Goal: Task Accomplishment & Management: Manage account settings

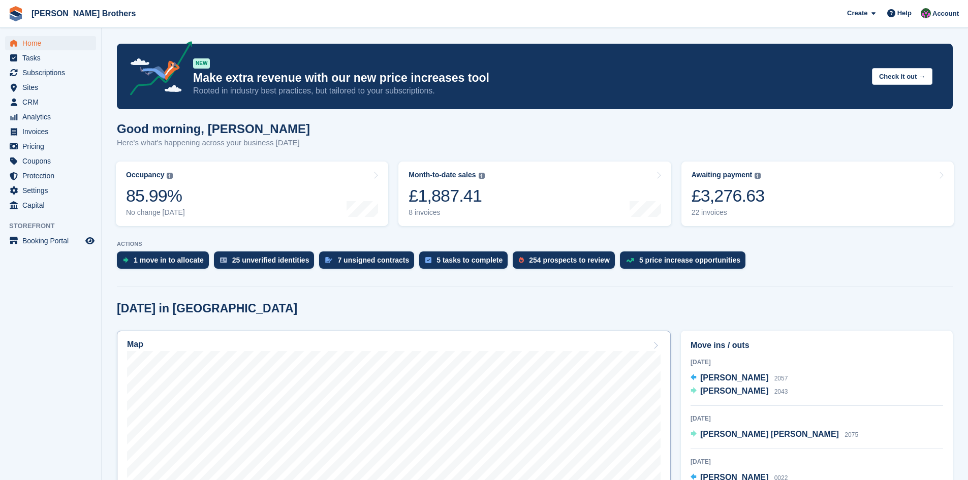
scroll to position [203, 0]
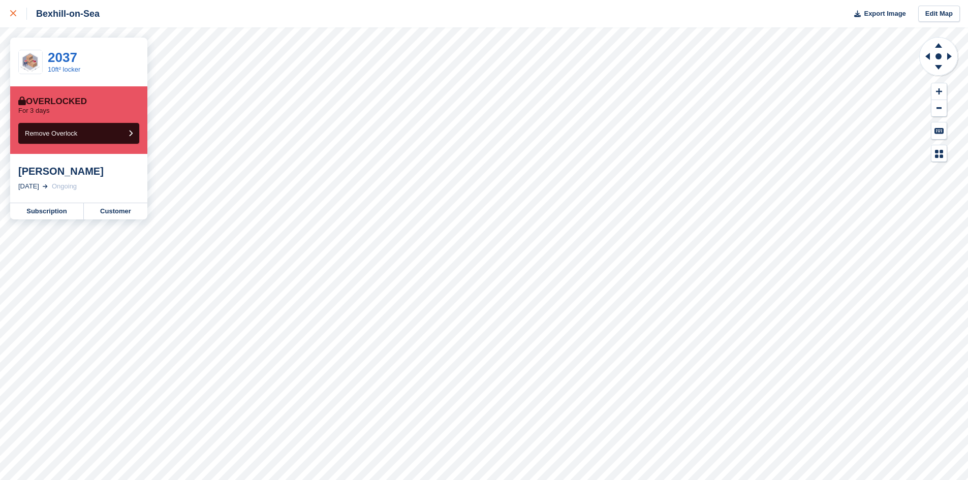
click at [13, 10] on div at bounding box center [18, 14] width 17 height 12
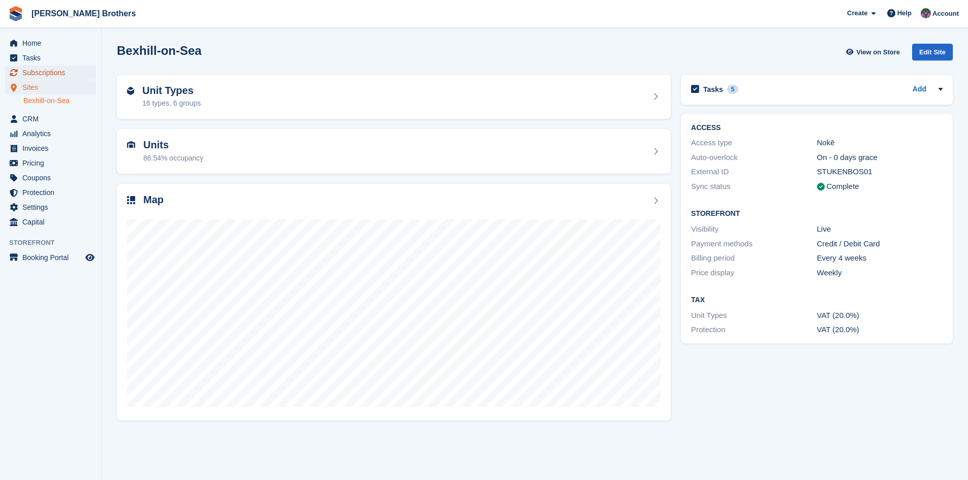
click at [35, 73] on span "Subscriptions" at bounding box center [52, 73] width 61 height 14
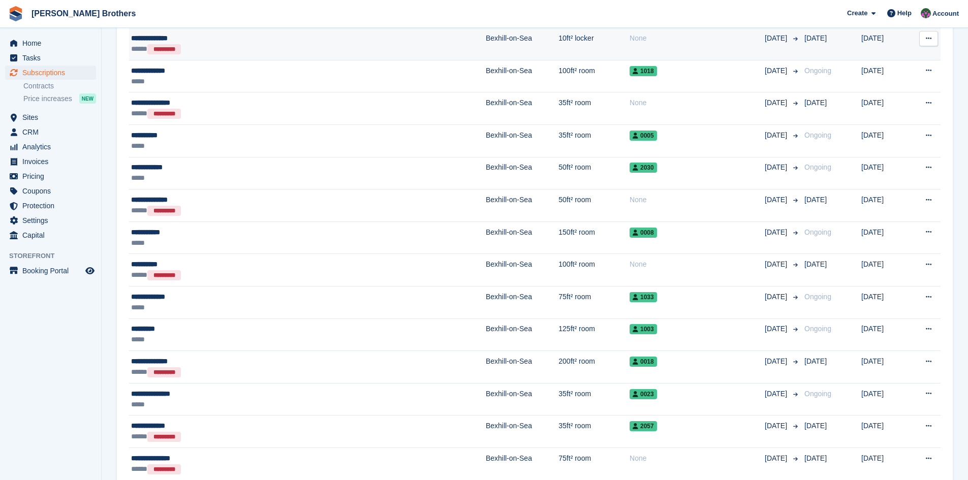
scroll to position [1366, 0]
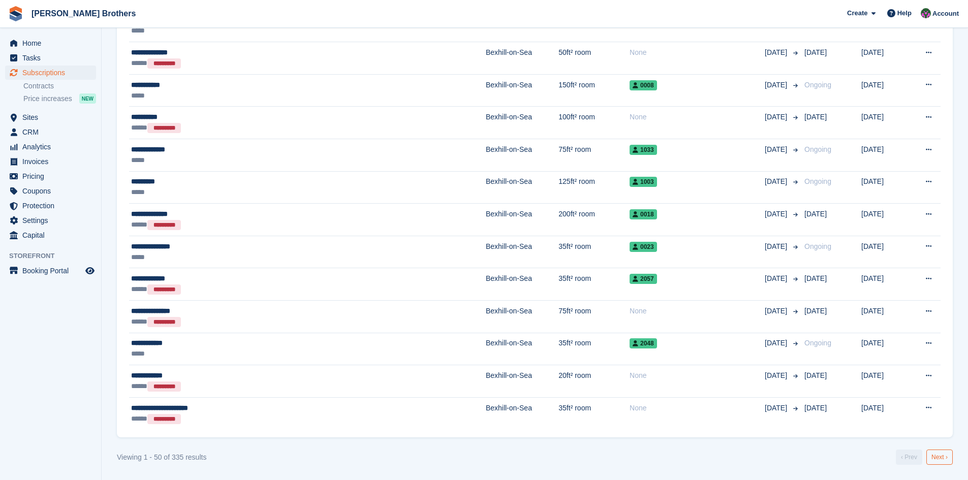
click at [938, 456] on link "Next ›" at bounding box center [939, 457] width 26 height 15
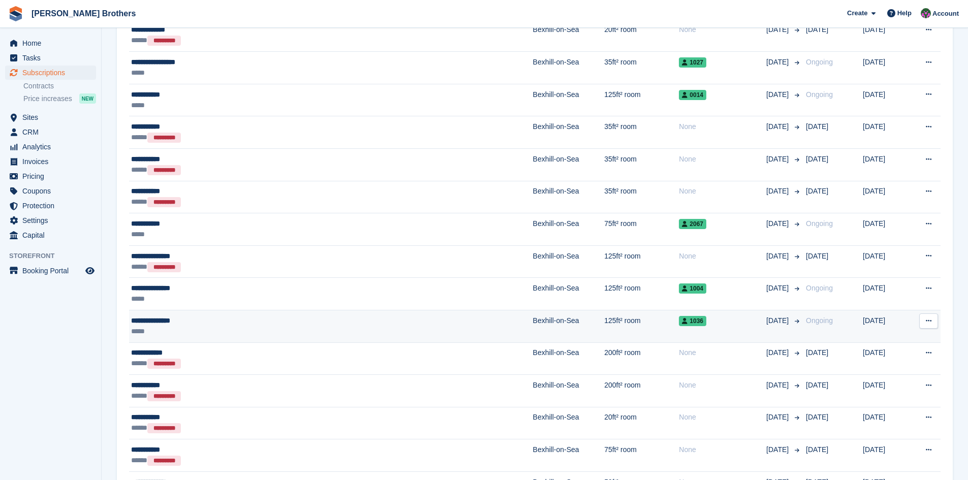
scroll to position [1000, 0]
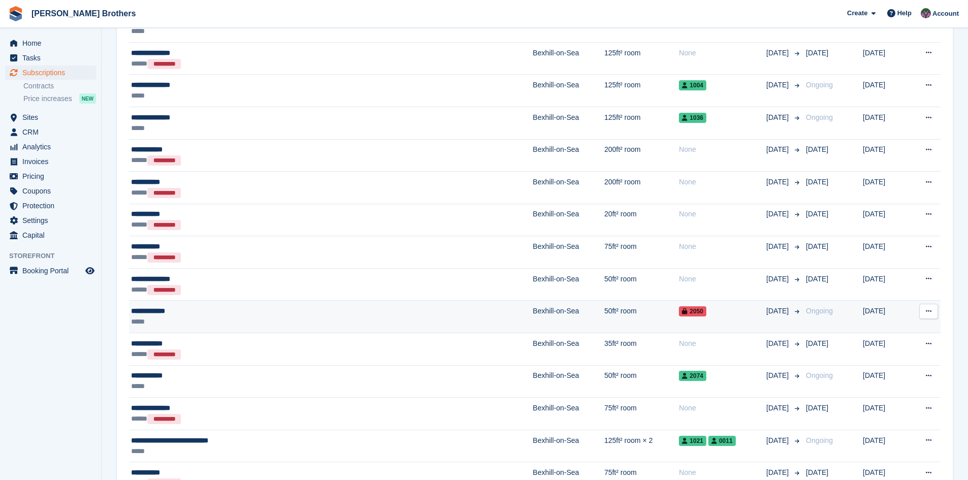
click at [158, 313] on div "**********" at bounding box center [261, 311] width 260 height 11
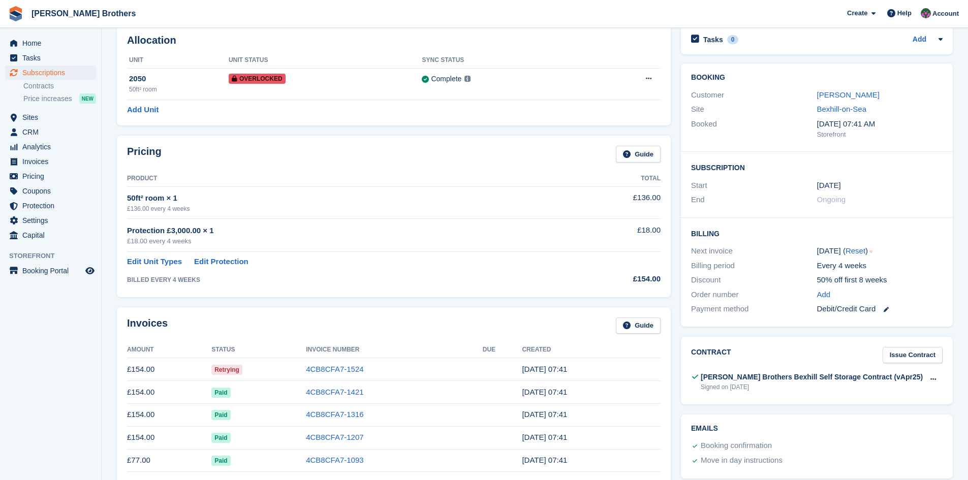
scroll to position [152, 0]
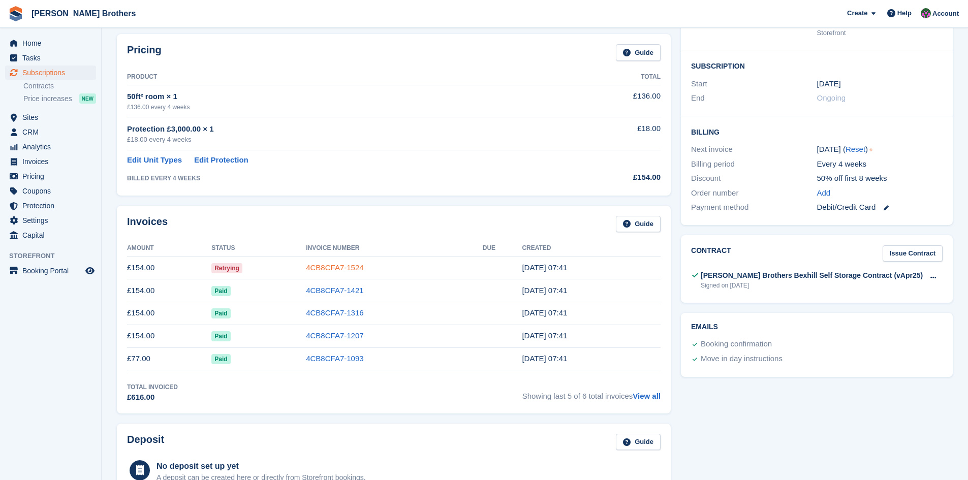
click at [333, 266] on link "4CB8CFA7-1524" at bounding box center [334, 267] width 57 height 9
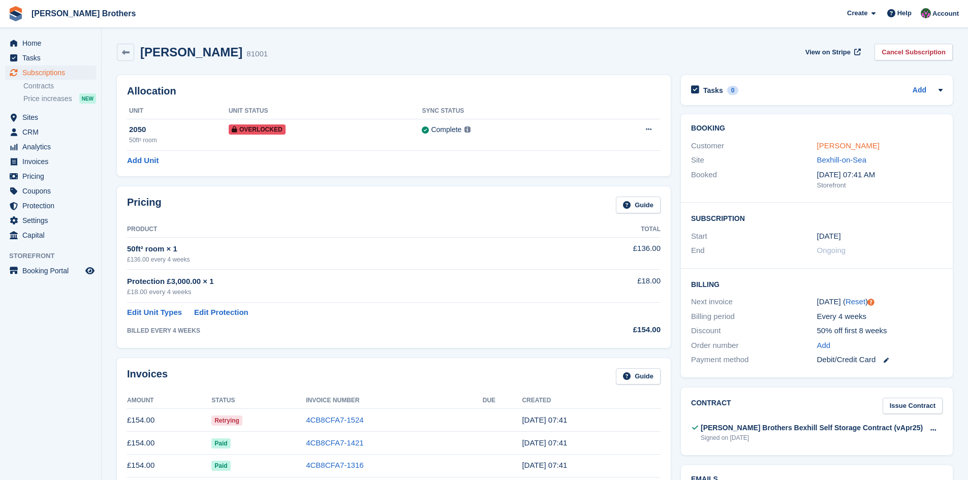
click at [837, 144] on link "Billy Trivett" at bounding box center [848, 145] width 62 height 9
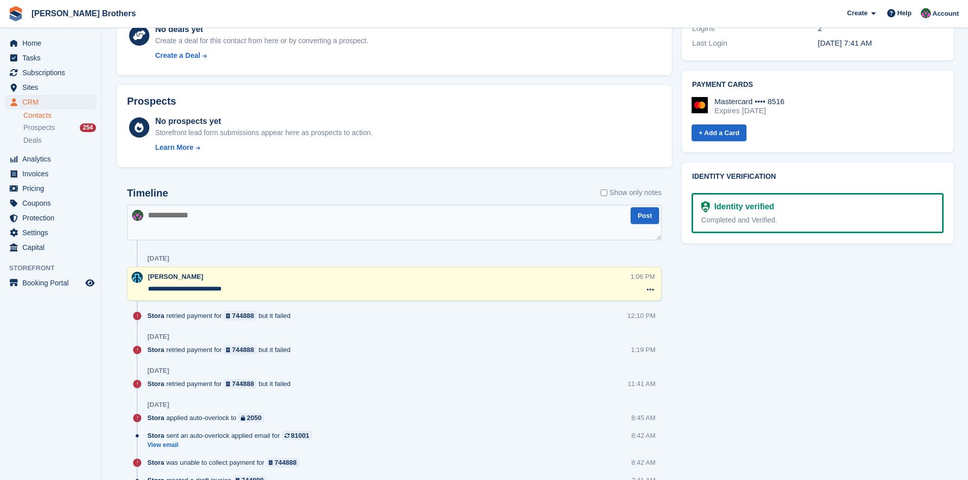
scroll to position [356, 0]
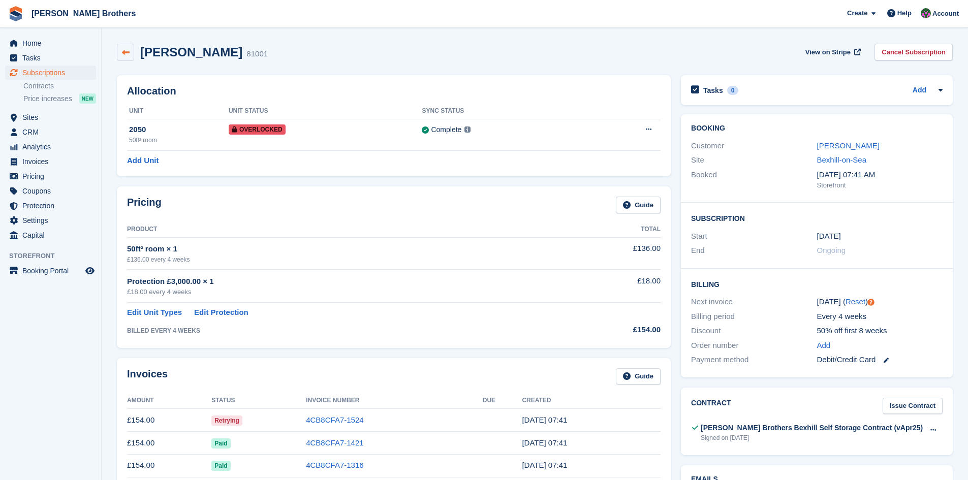
click at [123, 48] on link at bounding box center [125, 52] width 17 height 17
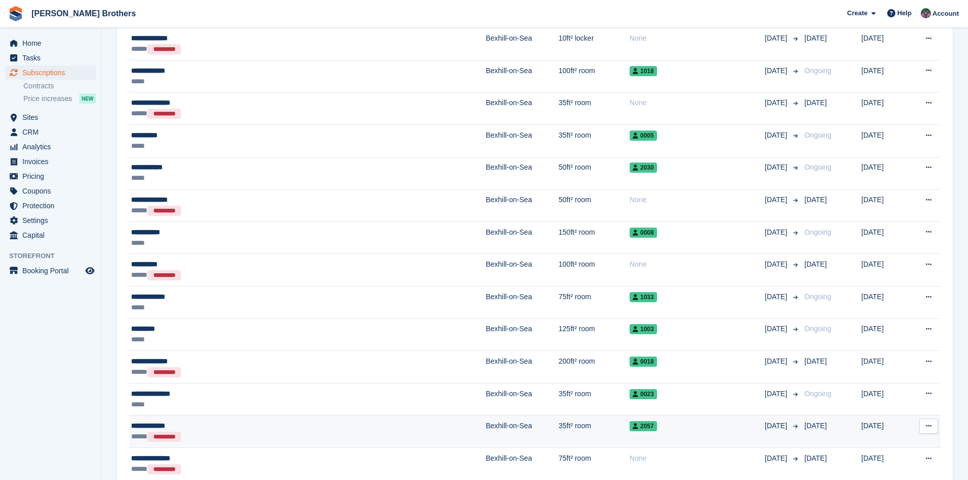
scroll to position [1366, 0]
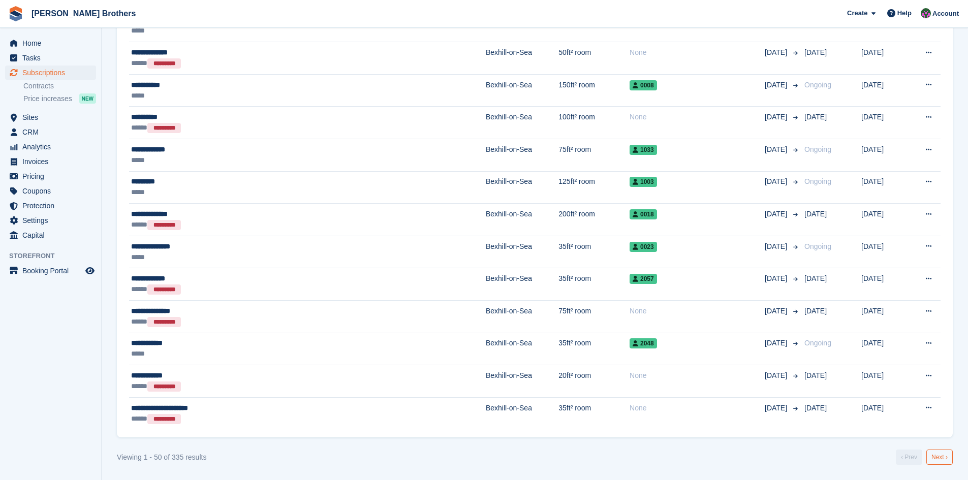
click at [942, 455] on link "Next ›" at bounding box center [939, 457] width 26 height 15
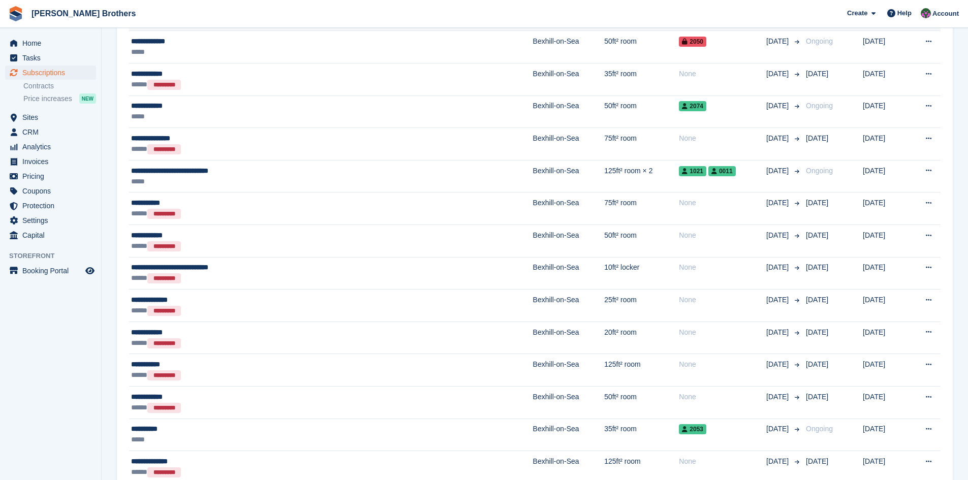
scroll to position [1356, 0]
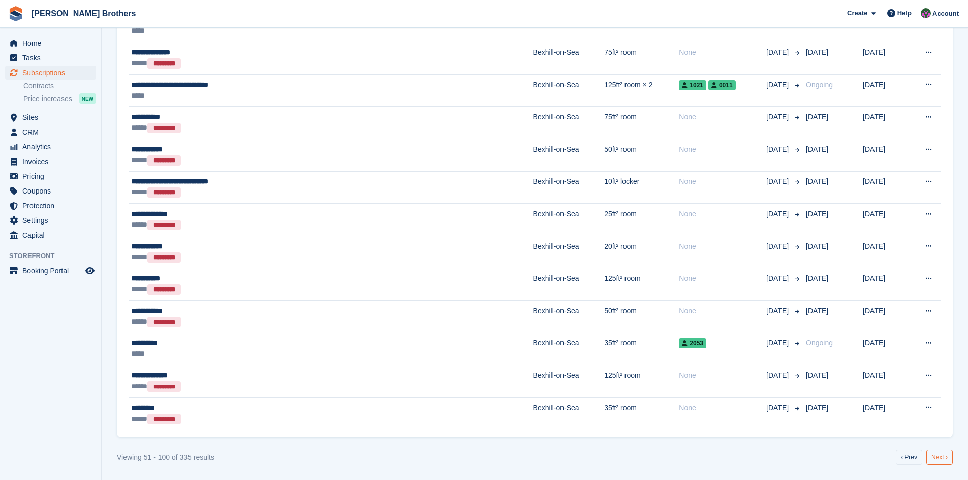
click at [949, 457] on link "Next ›" at bounding box center [939, 457] width 26 height 15
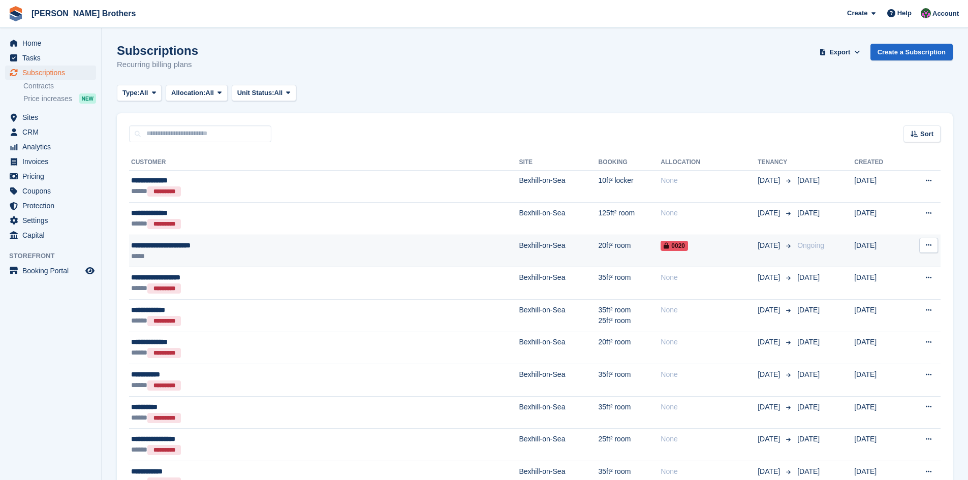
click at [205, 248] on div "**********" at bounding box center [243, 245] width 225 height 11
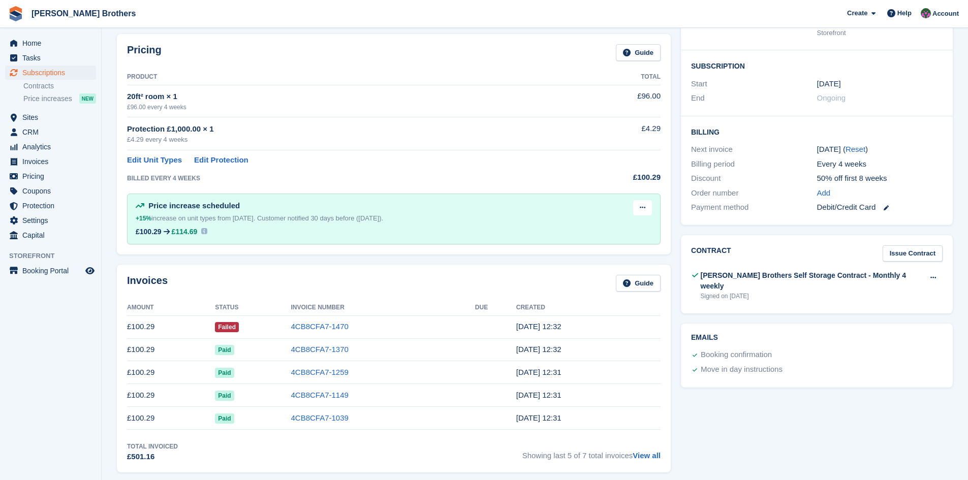
scroll to position [203, 0]
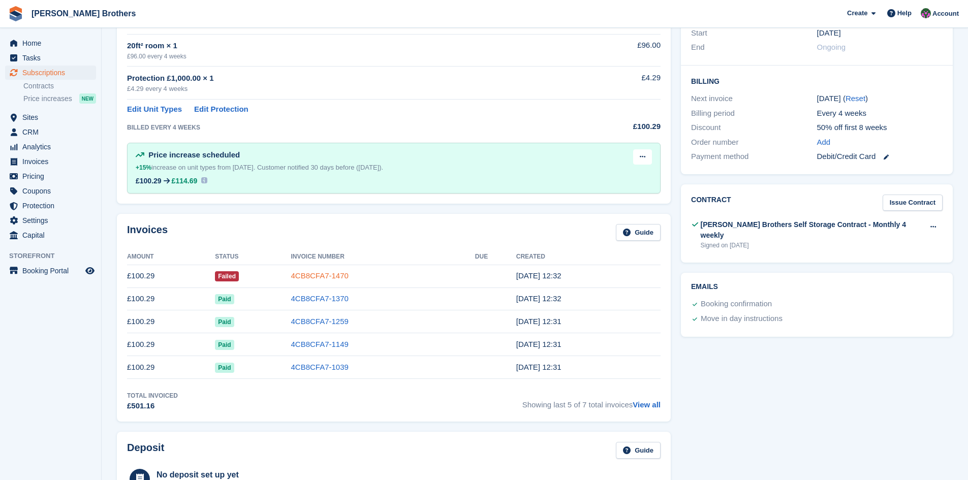
click at [312, 276] on link "4CB8CFA7-1470" at bounding box center [319, 275] width 57 height 9
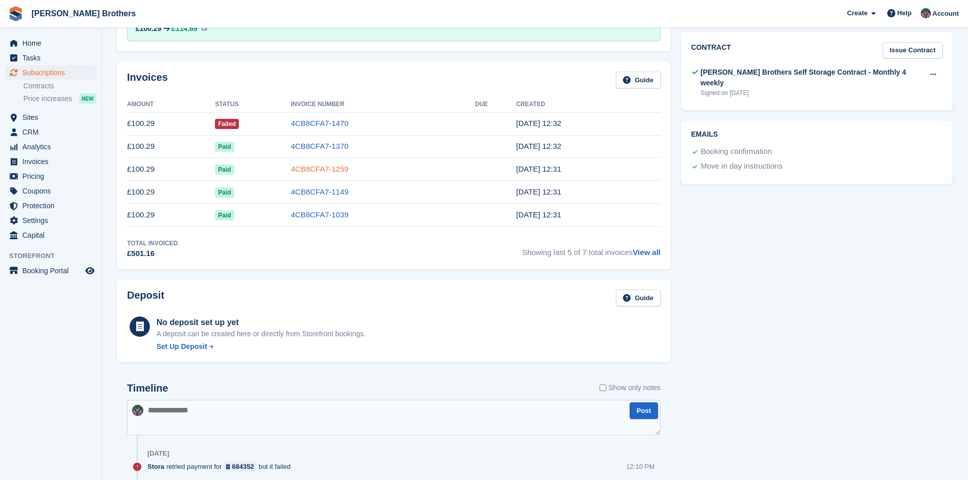
scroll to position [508, 0]
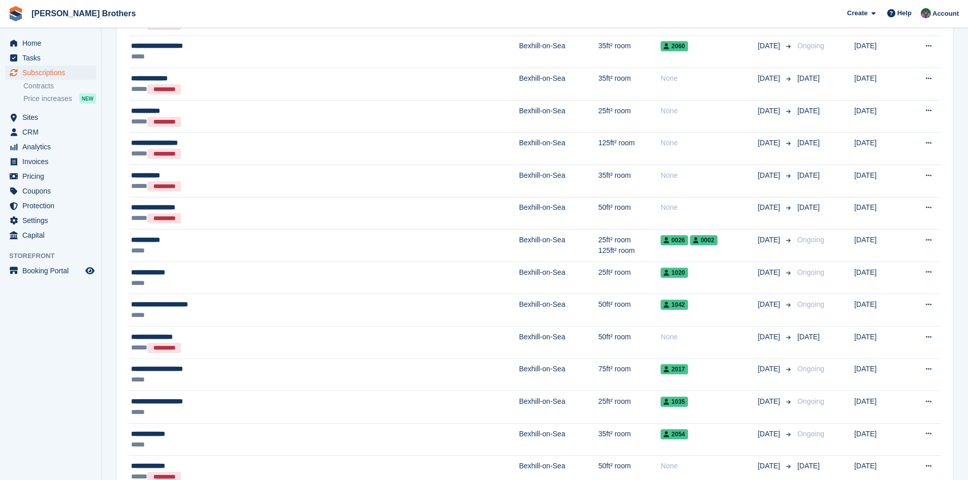
scroll to position [1356, 0]
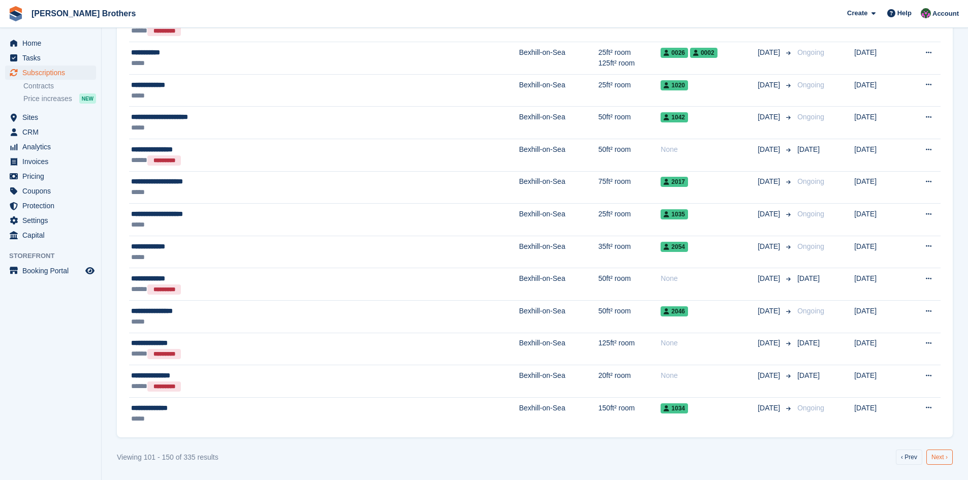
click at [947, 455] on link "Next ›" at bounding box center [939, 457] width 26 height 15
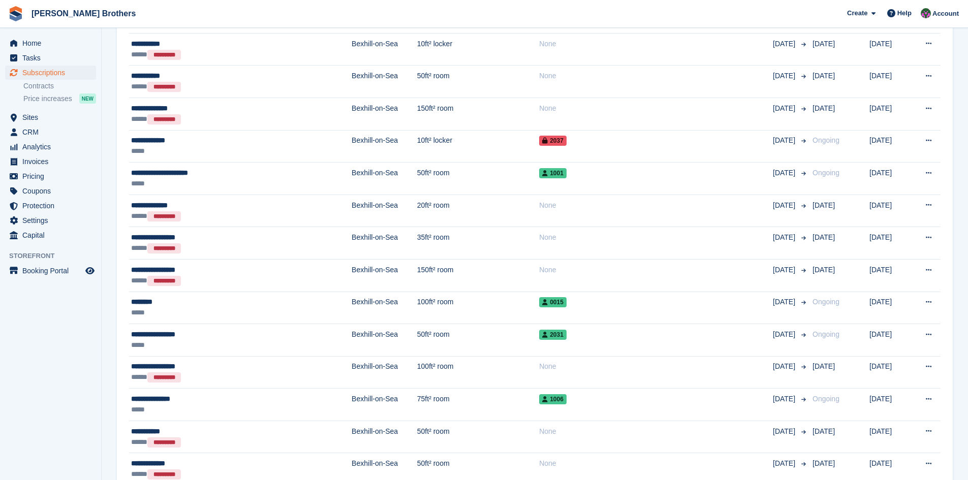
scroll to position [645, 0]
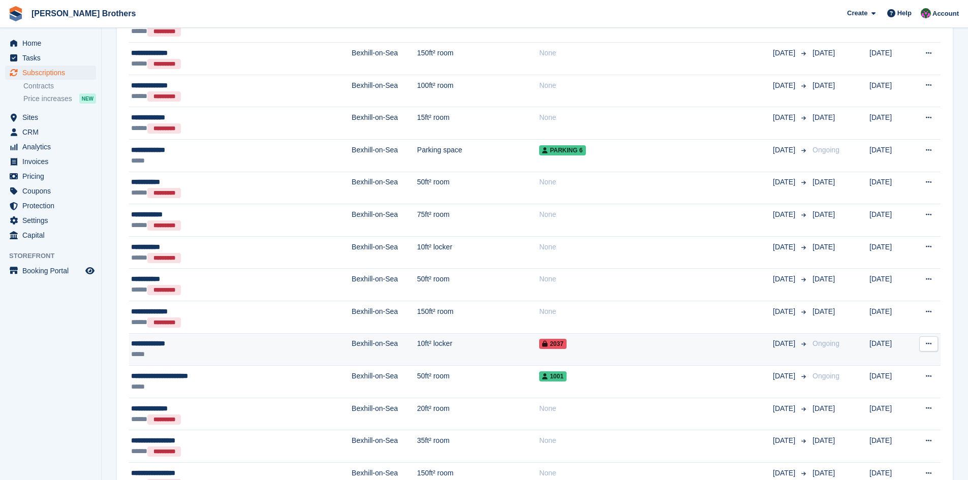
click at [136, 344] on div "**********" at bounding box center [208, 343] width 155 height 11
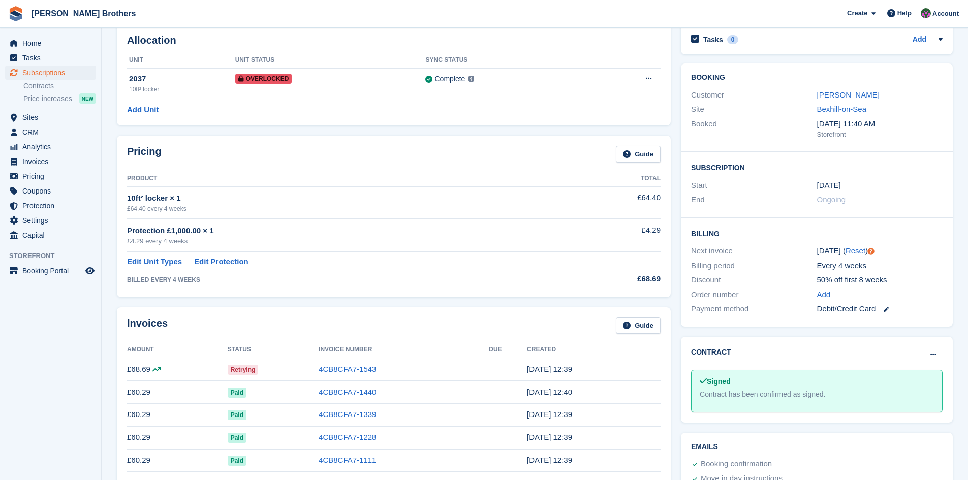
scroll to position [102, 0]
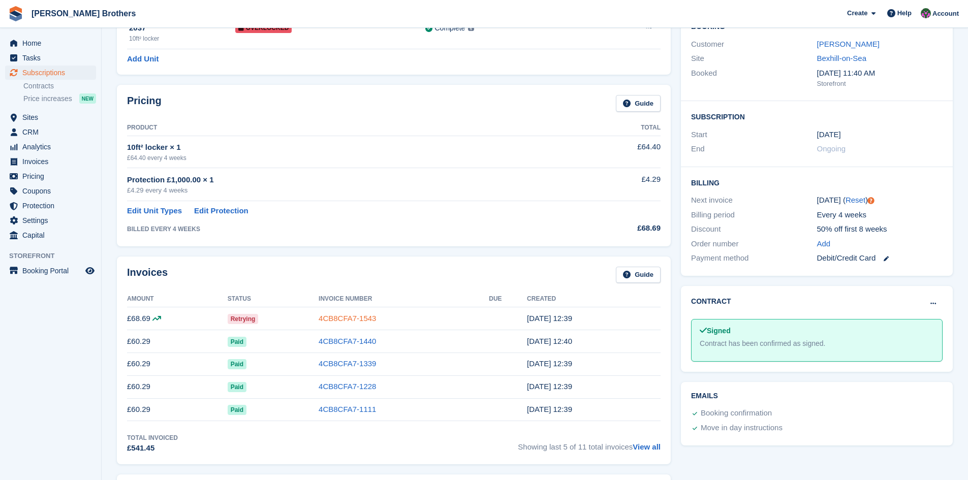
click at [350, 319] on link "4CB8CFA7-1543" at bounding box center [346, 318] width 57 height 9
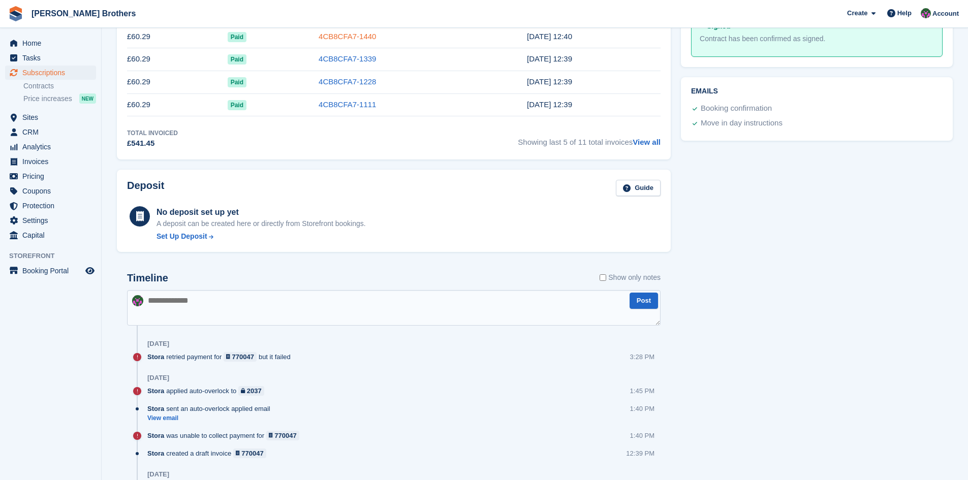
scroll to position [152, 0]
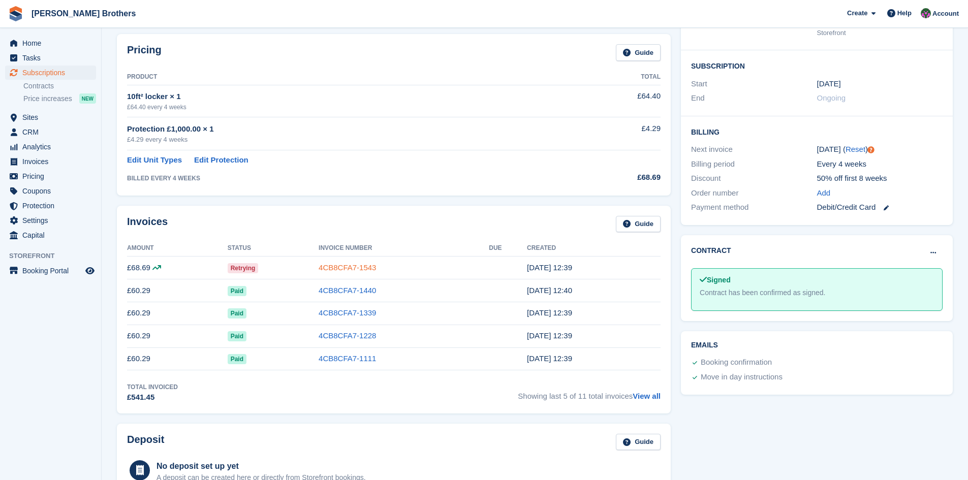
click at [336, 269] on link "4CB8CFA7-1543" at bounding box center [346, 267] width 57 height 9
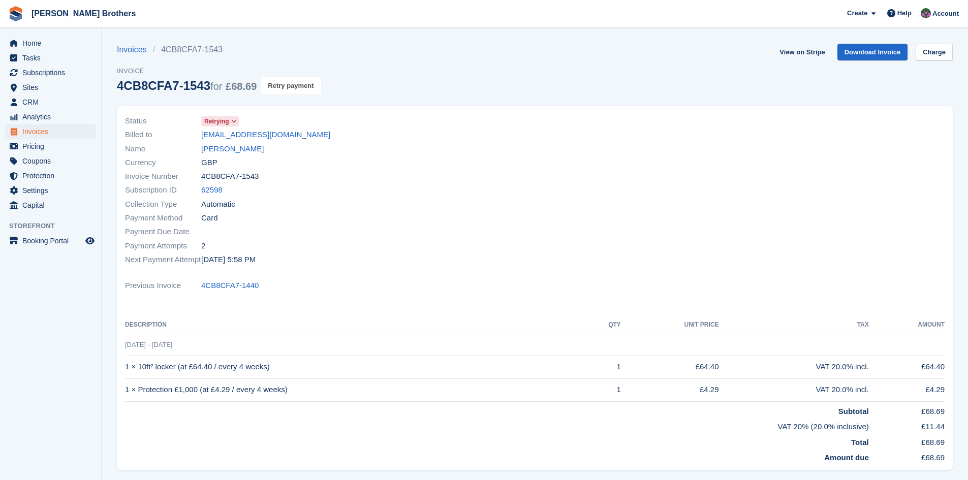
click at [280, 86] on button "Retry payment" at bounding box center [291, 85] width 60 height 17
